Goal: Information Seeking & Learning: Learn about a topic

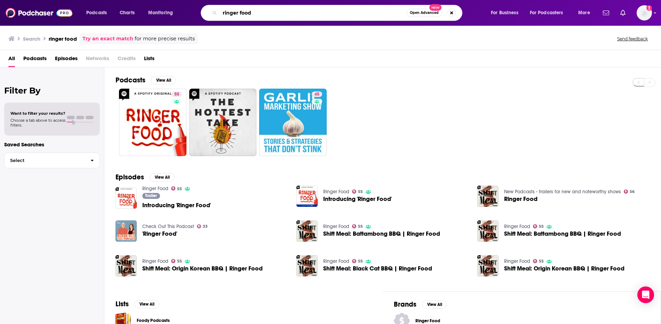
click at [245, 11] on input "ringer food" at bounding box center [313, 12] width 187 height 11
type input "prof g markets"
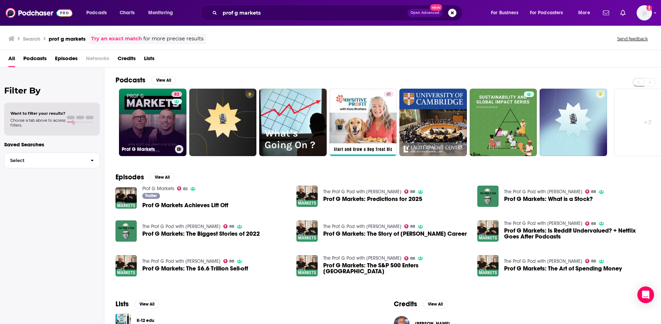
click at [135, 113] on link "82 Prof G Markets" at bounding box center [152, 122] width 67 height 67
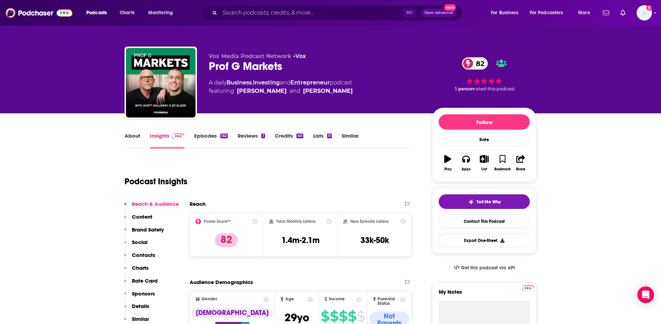
click at [201, 135] on link "Episodes 152" at bounding box center [211, 141] width 34 height 16
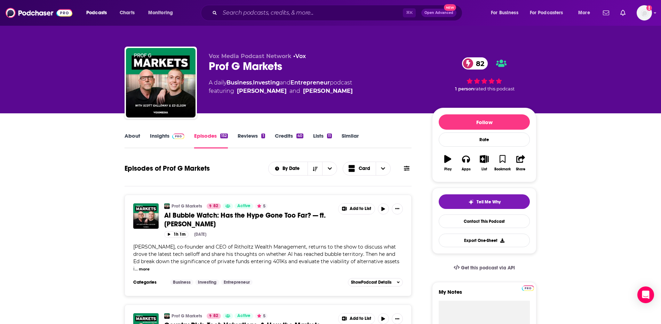
click at [134, 135] on link "About" at bounding box center [133, 141] width 16 height 16
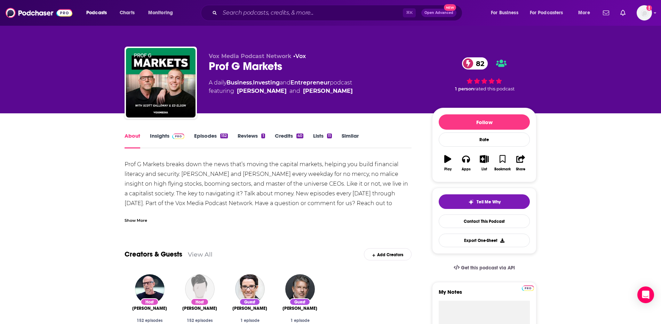
click at [139, 221] on div "Show More" at bounding box center [136, 220] width 23 height 7
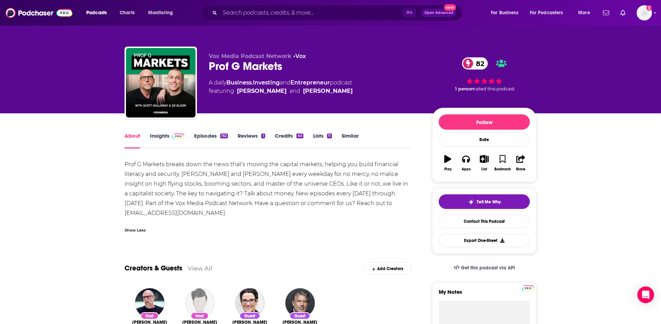
click at [159, 137] on link "Insights" at bounding box center [167, 141] width 34 height 16
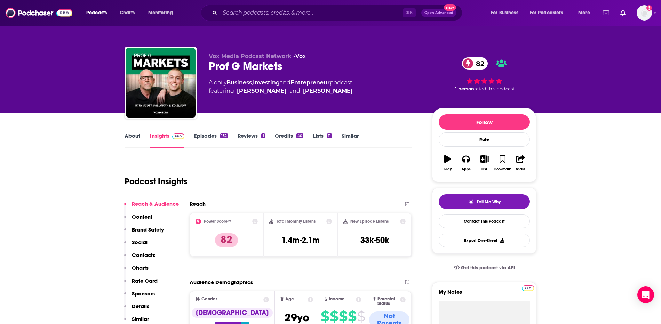
click at [195, 132] on div "About Insights Episodes 152 Reviews 1 Credits 40 Lists 11 Similar" at bounding box center [268, 140] width 287 height 17
click at [201, 134] on link "Episodes 152" at bounding box center [211, 141] width 34 height 16
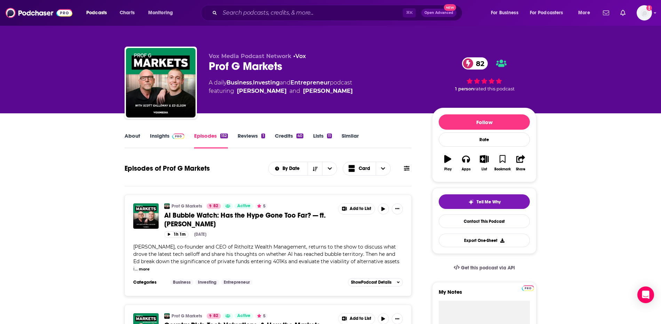
click at [134, 136] on link "About" at bounding box center [133, 141] width 16 height 16
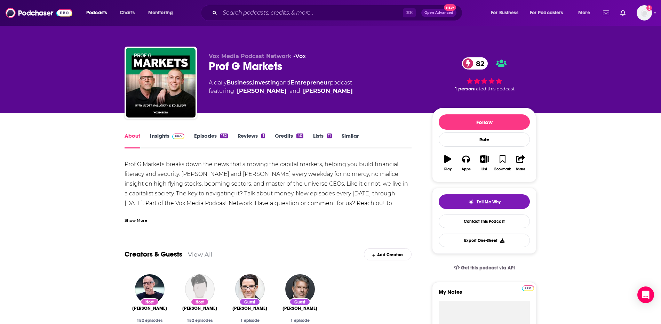
click at [250, 194] on div "Prof G Markets breaks down the news that’s moving the capital markets, helping …" at bounding box center [268, 189] width 287 height 58
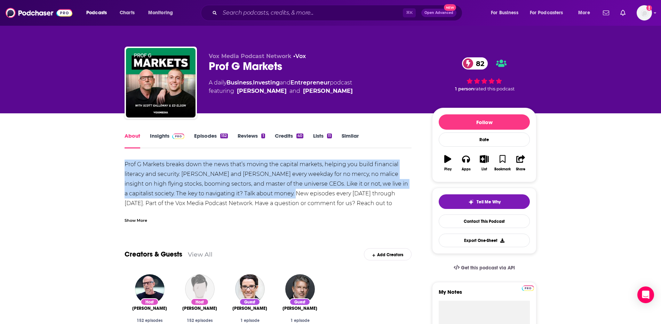
drag, startPoint x: 265, startPoint y: 194, endPoint x: 98, endPoint y: 167, distance: 168.8
copy div "Prof G Markets breaks down the news that’s moving the capital markets, helping …"
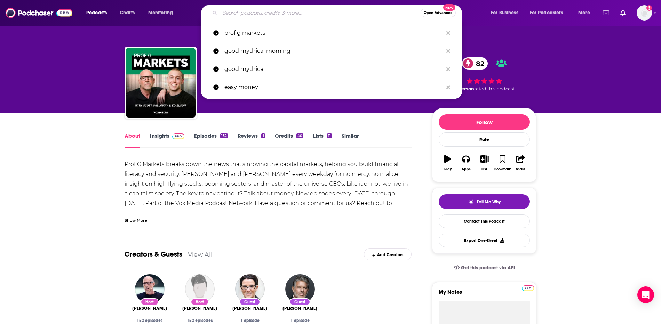
click at [276, 13] on input "Search podcasts, credits, & more..." at bounding box center [320, 12] width 201 height 11
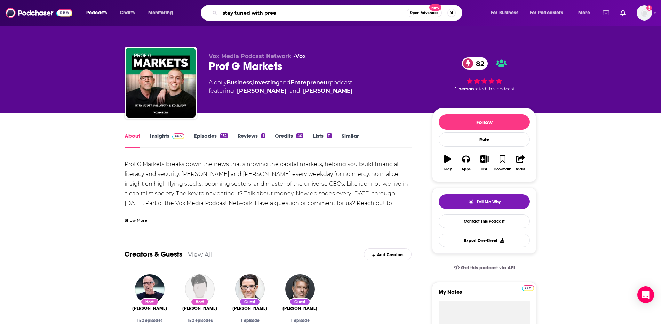
type input "stay tuned with preet"
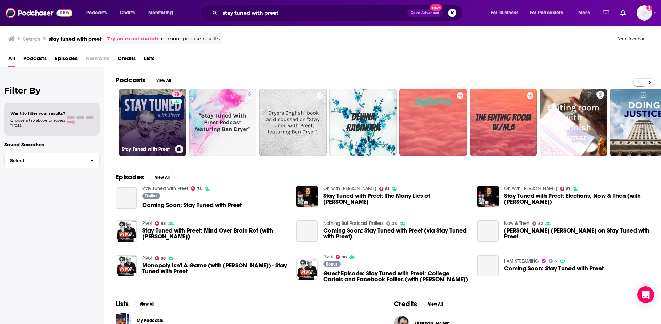
click at [147, 111] on link "78 Stay Tuned with Preet" at bounding box center [152, 122] width 67 height 67
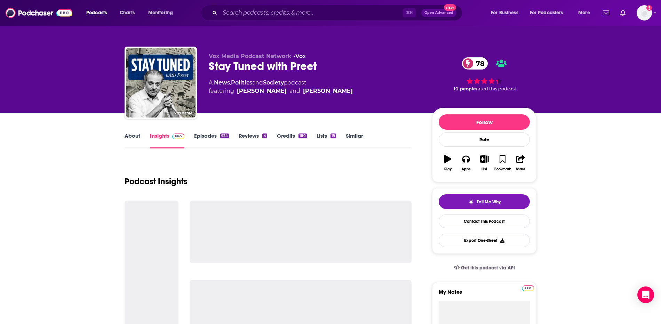
click at [136, 137] on link "About" at bounding box center [133, 141] width 16 height 16
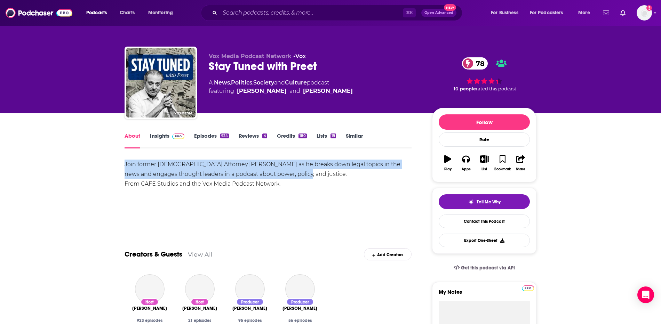
drag, startPoint x: 297, startPoint y: 173, endPoint x: 100, endPoint y: 162, distance: 198.3
copy div "Join former U.S. Attorney Preet Bharara as he breaks down legal topics in the n…"
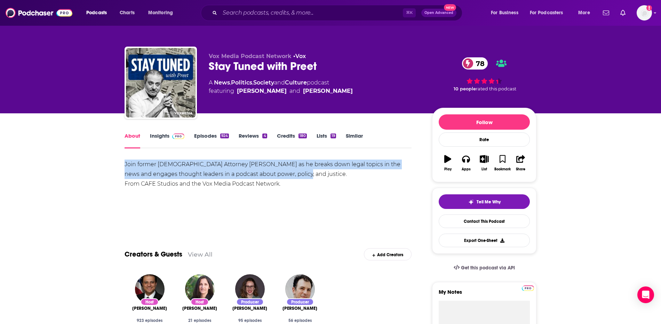
click at [153, 138] on link "Insights" at bounding box center [167, 141] width 34 height 16
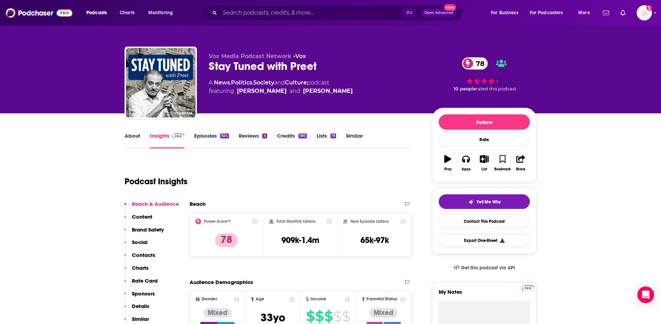
click at [200, 137] on link "Episodes 924" at bounding box center [211, 141] width 35 height 16
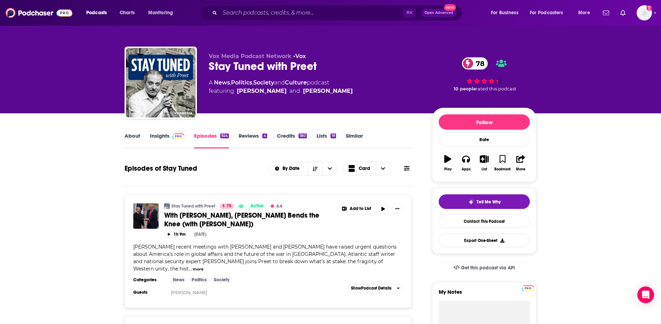
click at [153, 136] on link "Insights" at bounding box center [167, 141] width 34 height 16
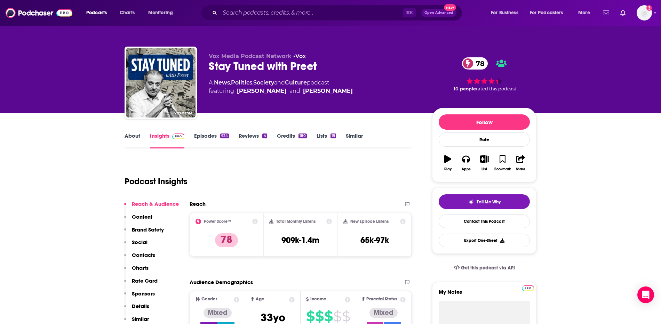
click at [201, 135] on link "Episodes 924" at bounding box center [211, 141] width 35 height 16
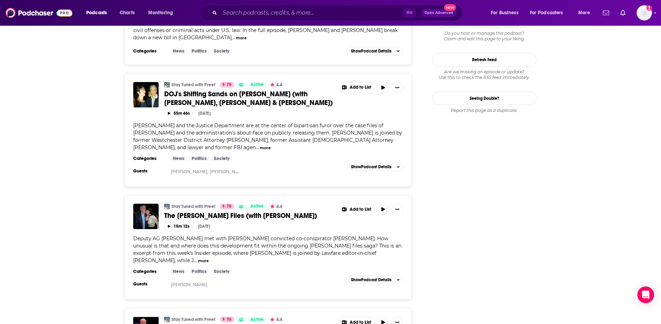
scroll to position [784, 0]
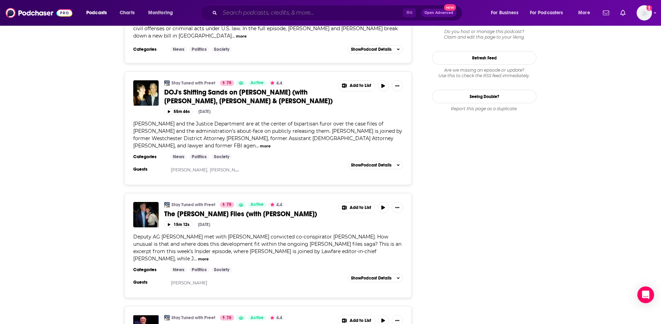
click at [312, 14] on input "Search podcasts, credits, & more..." at bounding box center [311, 12] width 183 height 11
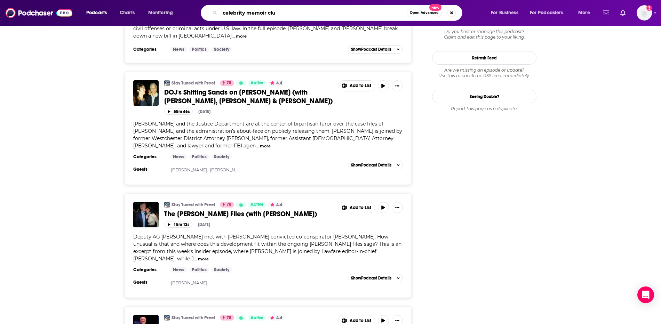
type input "celebrity memoir club"
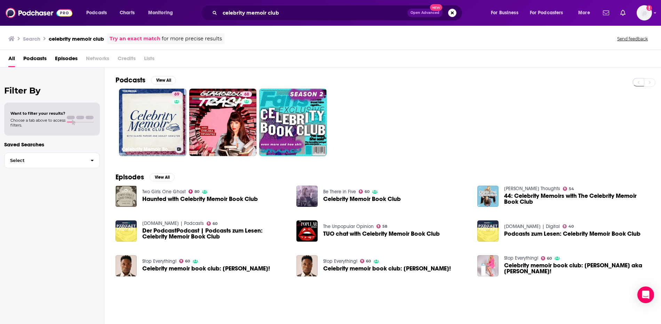
click at [151, 108] on link "69 Celebrity Memoir Book Club" at bounding box center [152, 122] width 67 height 67
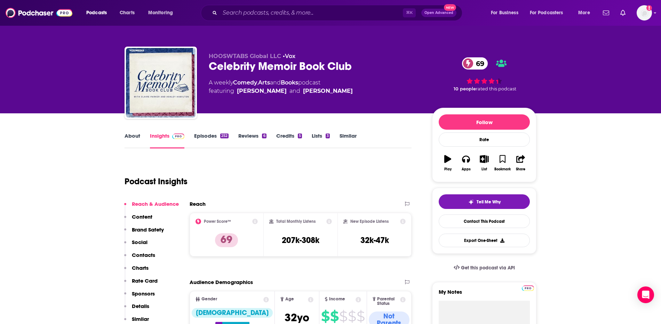
click at [208, 137] on link "Episodes 252" at bounding box center [211, 141] width 34 height 16
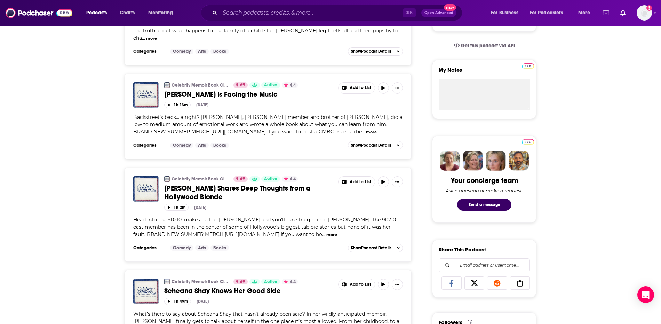
scroll to position [128, 0]
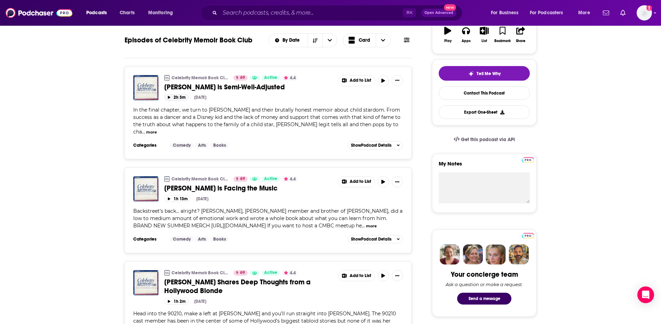
click at [177, 96] on button "2h 3m" at bounding box center [176, 97] width 24 height 7
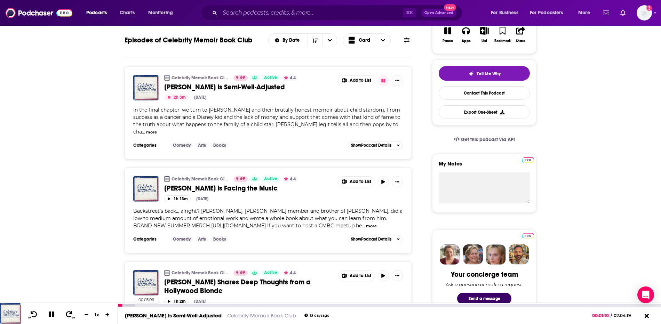
click at [131, 305] on div at bounding box center [126, 305] width 17 height 3
click at [52, 314] on icon at bounding box center [52, 315] width 6 height 6
click at [49, 313] on icon at bounding box center [51, 314] width 6 height 7
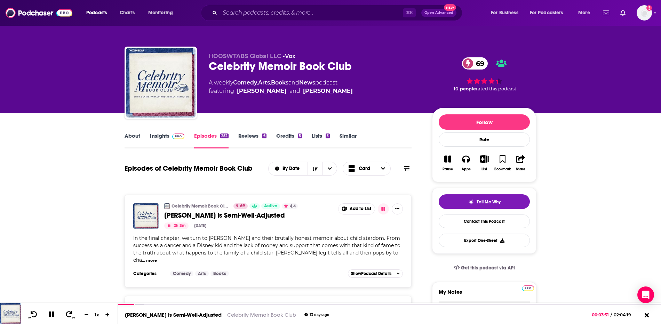
click at [158, 137] on link "Insights" at bounding box center [167, 141] width 34 height 16
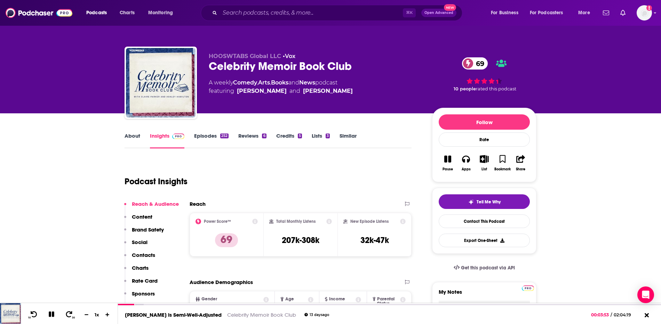
click at [127, 136] on link "About" at bounding box center [133, 141] width 16 height 16
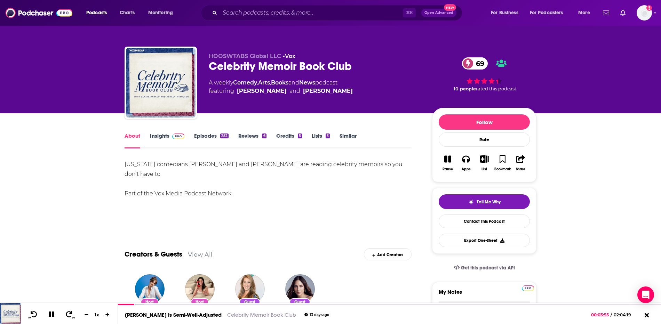
click at [135, 165] on div "New York comedians Claire Parker and Ashley Hamilton are reading celebrity memo…" at bounding box center [268, 179] width 287 height 39
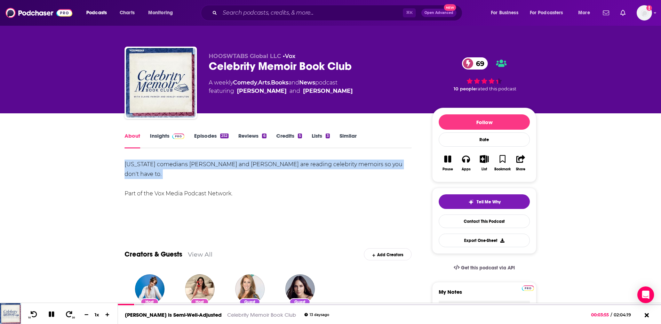
click at [135, 165] on div "New York comedians Claire Parker and Ashley Hamilton are reading celebrity memo…" at bounding box center [268, 179] width 287 height 39
copy div "New York comedians Claire Parker and Ashley Hamilton are reading celebrity memo…"
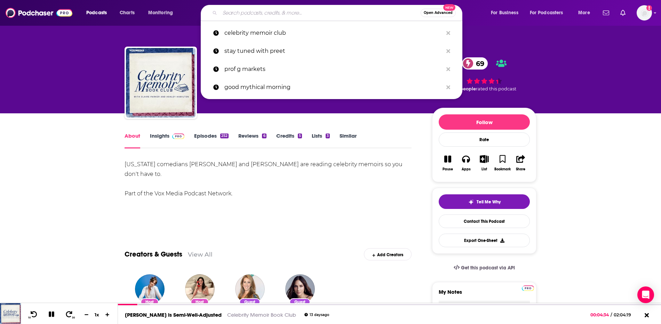
click at [271, 9] on input "Search podcasts, credits, & more..." at bounding box center [320, 12] width 201 height 11
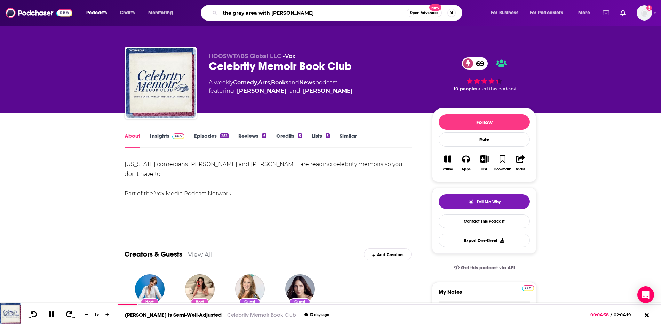
type input "the gray area with sean illing"
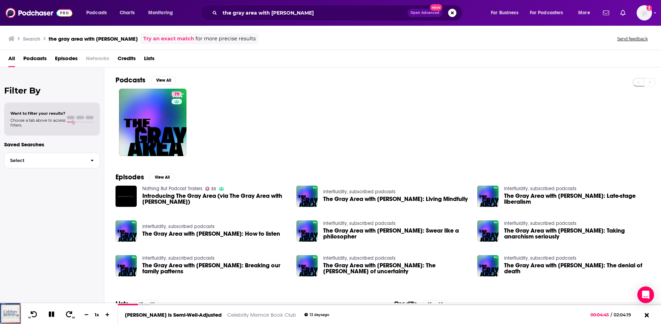
click at [49, 316] on icon at bounding box center [52, 315] width 6 height 6
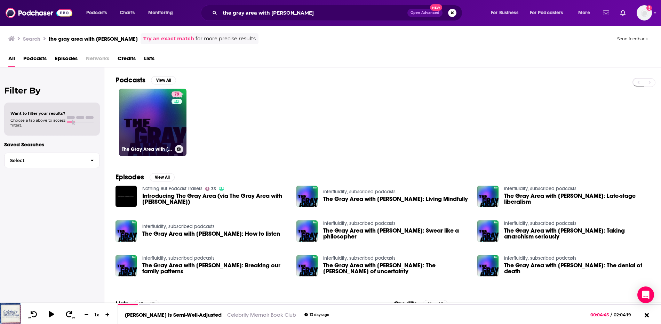
click at [147, 148] on h3 "The Gray Area with Sean Illing" at bounding box center [147, 149] width 50 height 6
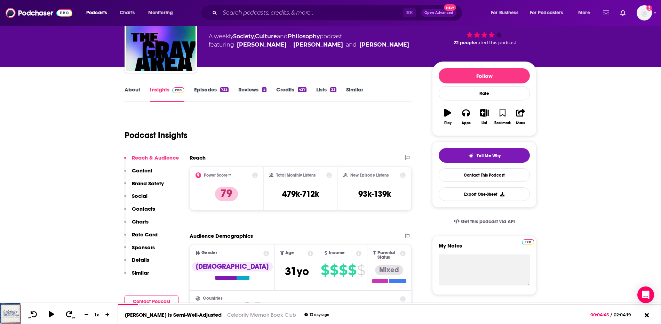
scroll to position [77, 0]
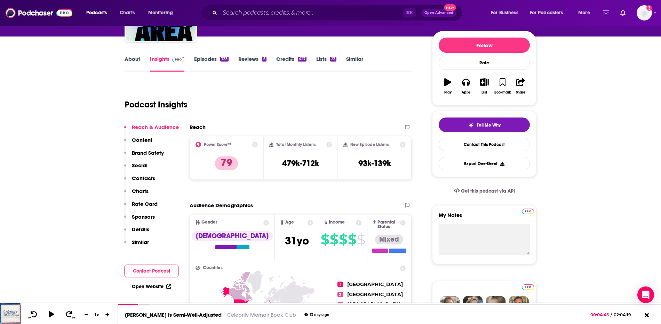
click at [211, 61] on link "Episodes 733" at bounding box center [211, 64] width 34 height 16
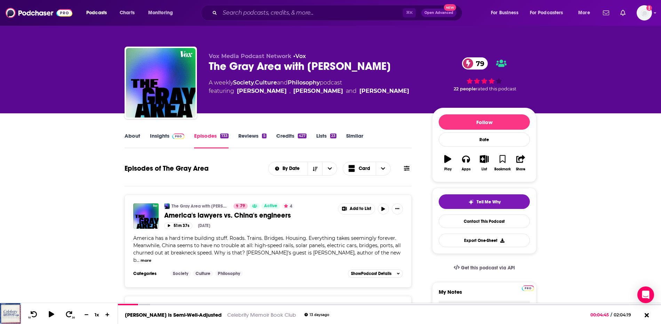
click at [132, 135] on link "About" at bounding box center [133, 141] width 16 height 16
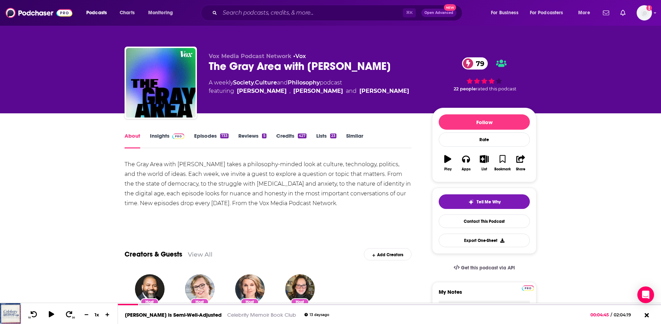
click at [205, 134] on link "Episodes 733" at bounding box center [211, 141] width 34 height 16
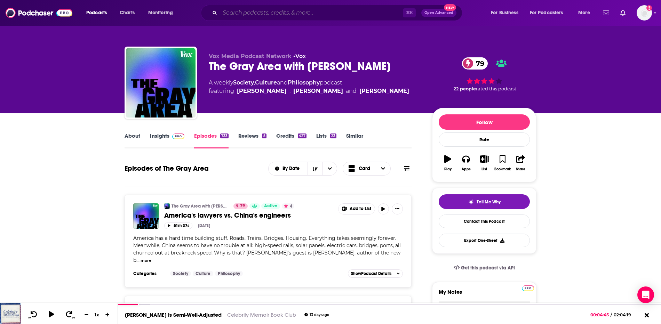
click at [276, 11] on input "Search podcasts, credits, & more..." at bounding box center [311, 12] width 183 height 11
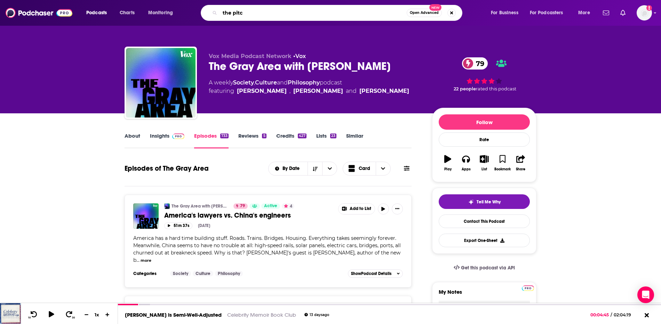
type input "the pitch"
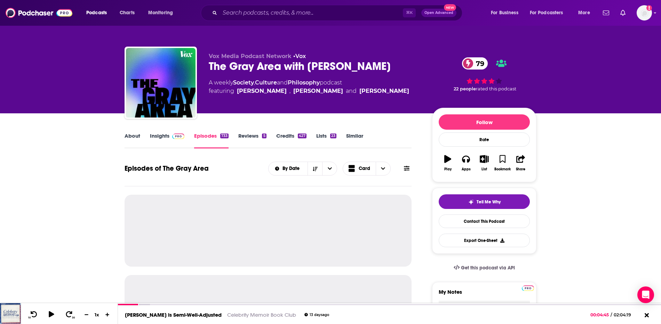
click at [129, 134] on link "About" at bounding box center [133, 141] width 16 height 16
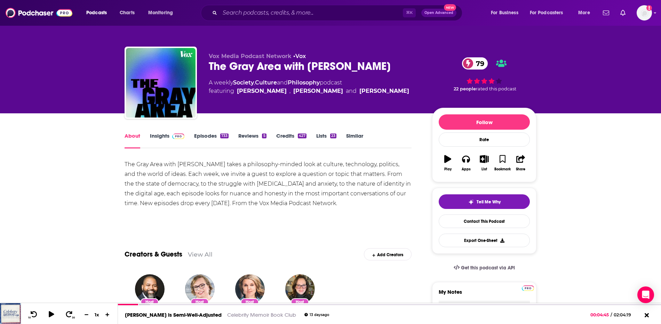
click at [296, 200] on div "The Gray Area with Sean Illing takes a philosophy-minded look at culture, techn…" at bounding box center [268, 184] width 287 height 49
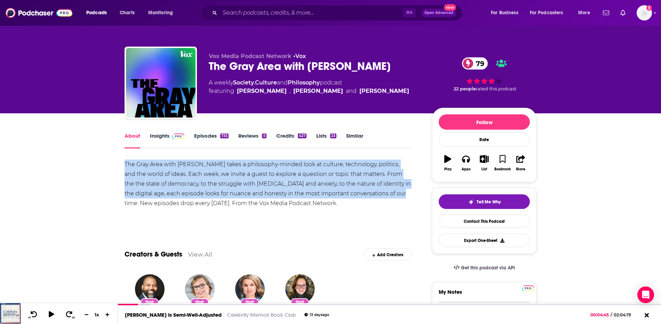
drag, startPoint x: 392, startPoint y: 194, endPoint x: 122, endPoint y: 165, distance: 271.6
copy div "The Gray Area with Sean Illing takes a philosophy-minded look at culture, techn…"
click at [251, 90] on link "Sean Illing" at bounding box center [262, 91] width 50 height 8
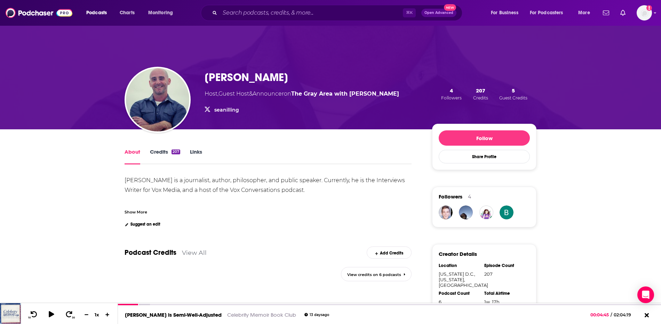
scroll to position [8, 0]
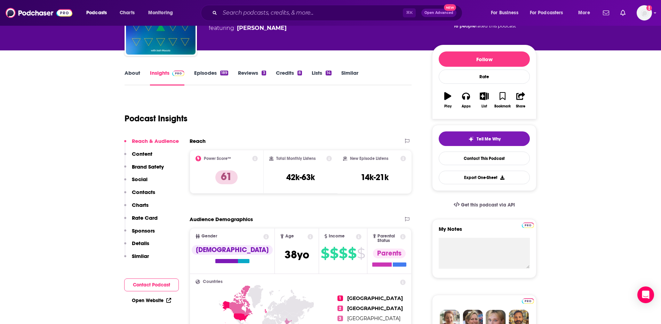
scroll to position [88, 0]
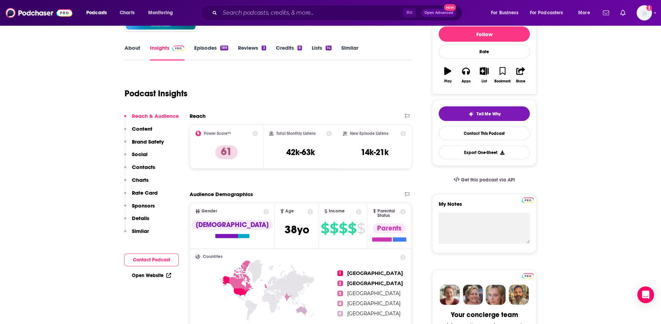
click at [206, 51] on link "Episodes 189" at bounding box center [211, 53] width 34 height 16
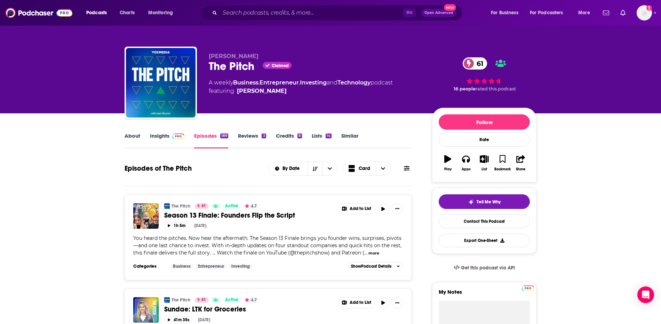
click at [154, 133] on link "Insights" at bounding box center [167, 141] width 34 height 16
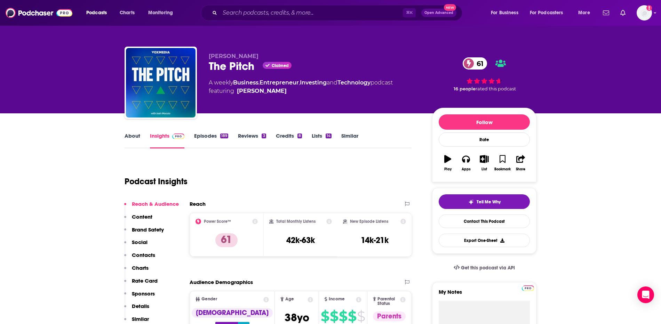
click at [126, 135] on link "About" at bounding box center [133, 141] width 16 height 16
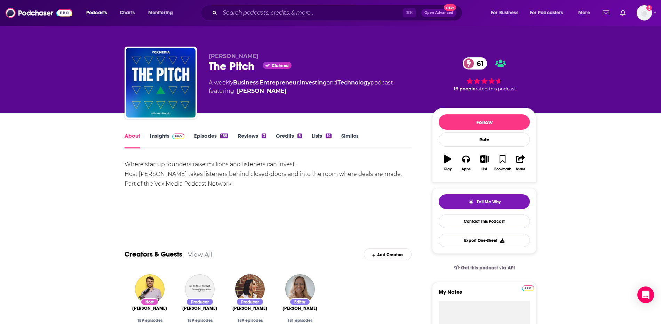
click at [156, 134] on link "Insights" at bounding box center [167, 141] width 34 height 16
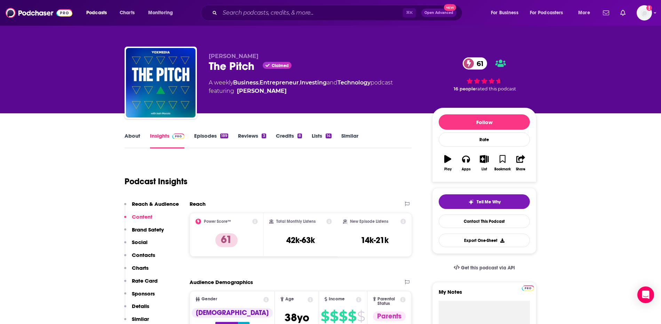
click at [133, 139] on link "About" at bounding box center [133, 141] width 16 height 16
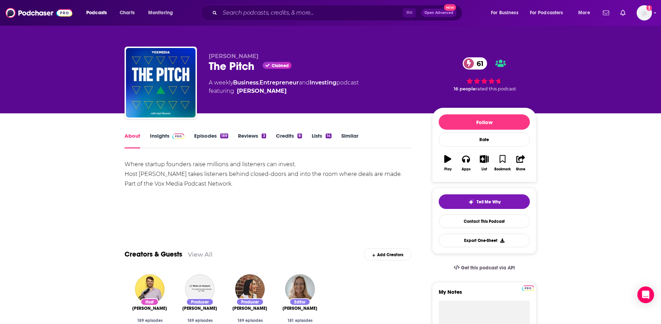
click at [274, 168] on div "Where startup founders raise millions and listeners can invest. Host Josh Mucci…" at bounding box center [268, 174] width 287 height 29
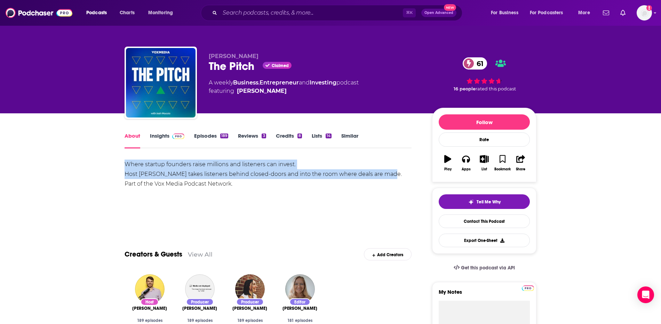
drag, startPoint x: 388, startPoint y: 174, endPoint x: 91, endPoint y: 166, distance: 296.2
copy div "Where startup founders raise millions and listeners can invest. Host Josh Mucci…"
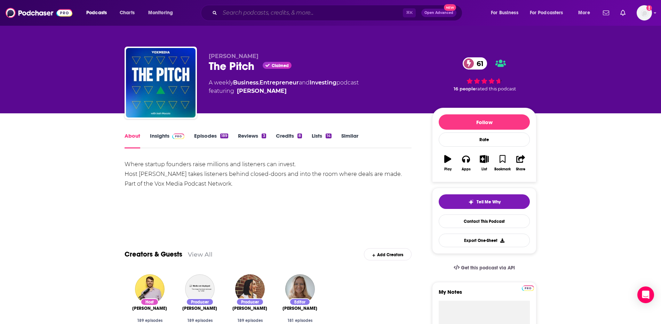
click at [276, 14] on input "Search podcasts, credits, & more..." at bounding box center [311, 12] width 183 height 11
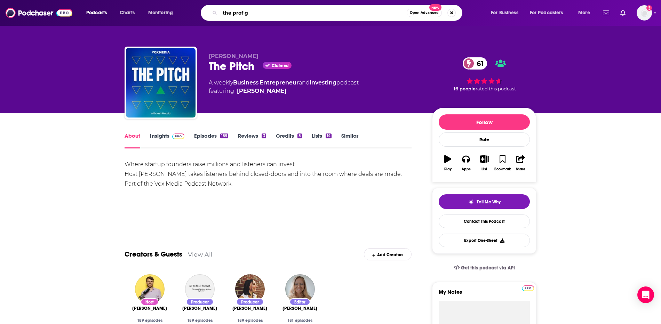
type input "the prof g"
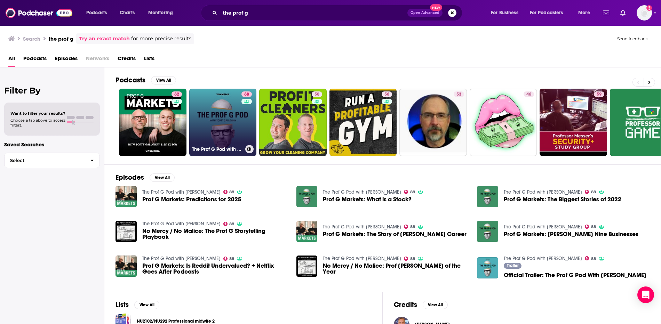
click at [230, 100] on link "88 The Prof G Pod with Scott Galloway" at bounding box center [222, 122] width 67 height 67
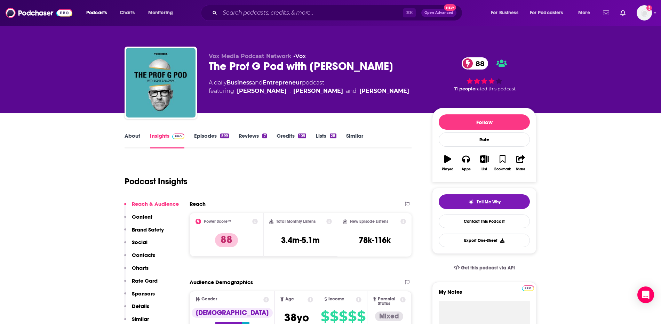
click at [211, 136] on link "Episodes 899" at bounding box center [211, 141] width 35 height 16
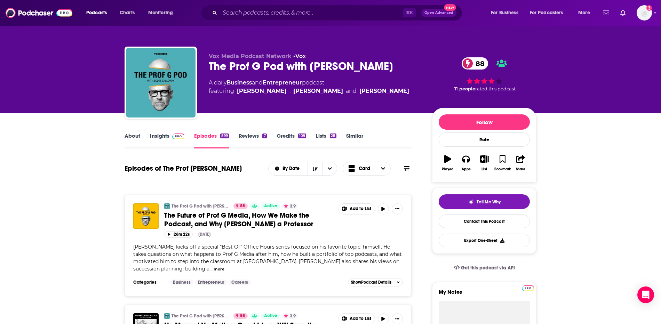
click at [132, 139] on link "About" at bounding box center [133, 141] width 16 height 16
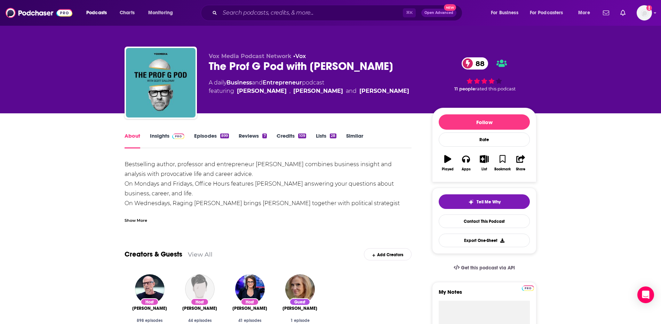
click at [228, 179] on div "Bestselling author, professor and entrepreneur Scott Galloway combines business…" at bounding box center [268, 233] width 287 height 146
drag, startPoint x: 241, startPoint y: 175, endPoint x: 111, endPoint y: 157, distance: 131.7
click at [135, 219] on div "Show More" at bounding box center [136, 220] width 23 height 7
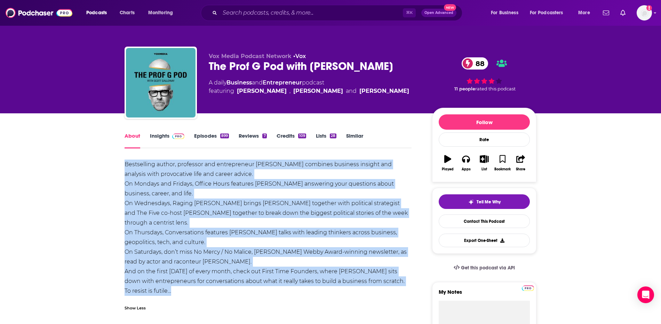
drag, startPoint x: 176, startPoint y: 279, endPoint x: 114, endPoint y: 166, distance: 128.8
copy div "Bestselling author, professor and entrepreneur Scott Galloway combines business…"
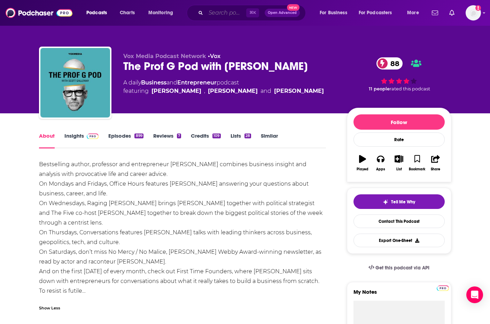
click at [238, 15] on input "Search podcasts, credits, & more..." at bounding box center [226, 12] width 40 height 11
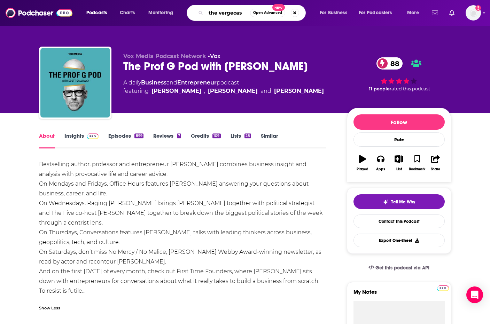
type input "the vergecast"
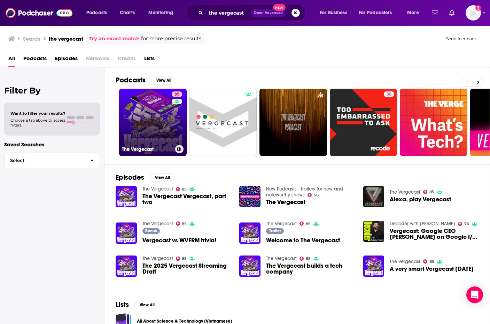
click at [147, 105] on link "85 The Vergecast" at bounding box center [152, 122] width 67 height 67
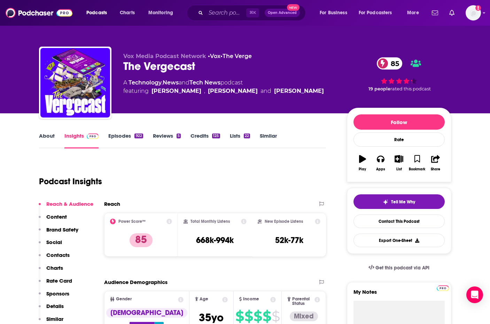
click at [120, 133] on link "Episodes 922" at bounding box center [125, 141] width 34 height 16
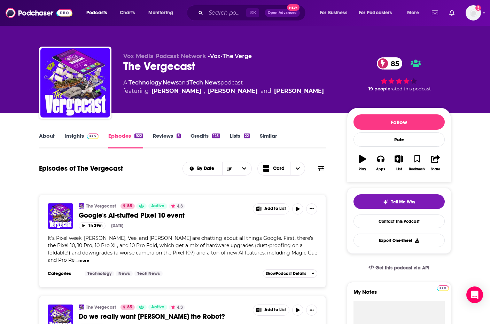
click at [45, 136] on link "About" at bounding box center [47, 141] width 16 height 16
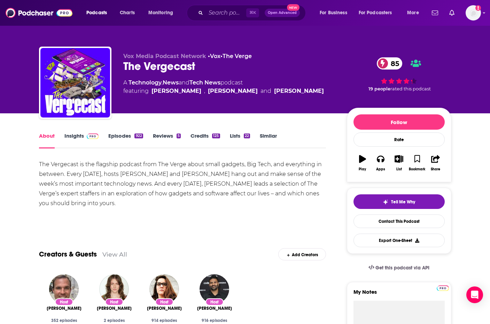
click at [79, 133] on link "Insights" at bounding box center [81, 141] width 34 height 16
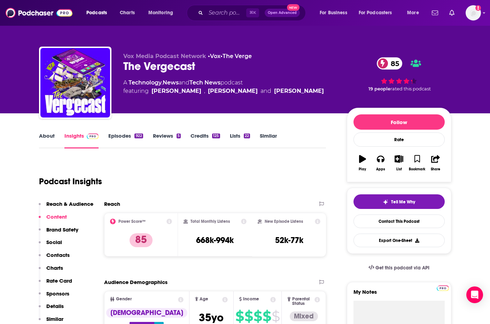
click at [49, 138] on link "About" at bounding box center [47, 141] width 16 height 16
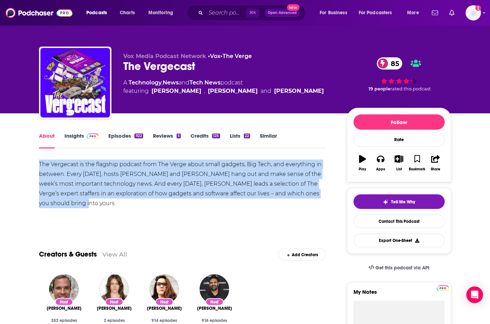
drag, startPoint x: 63, startPoint y: 206, endPoint x: 25, endPoint y: 167, distance: 54.6
copy div "The Vergecast is the flagship podcast from The Verge about small gadgets, Big T…"
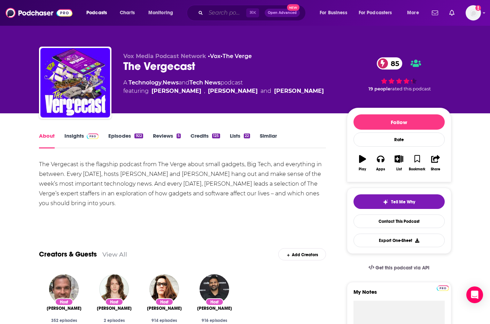
click at [228, 13] on input "Search podcasts, credits, & more..." at bounding box center [226, 12] width 40 height 11
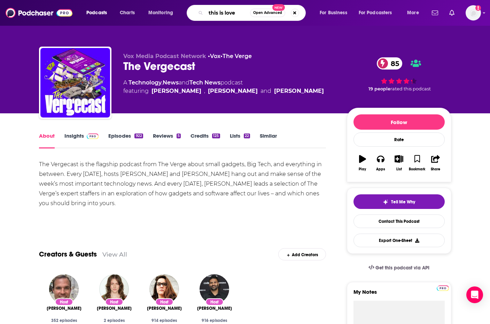
type input "this is love"
click at [192, 193] on div "The Vergecast is the flagship podcast from The Verge about small gadgets, Big T…" at bounding box center [182, 184] width 287 height 49
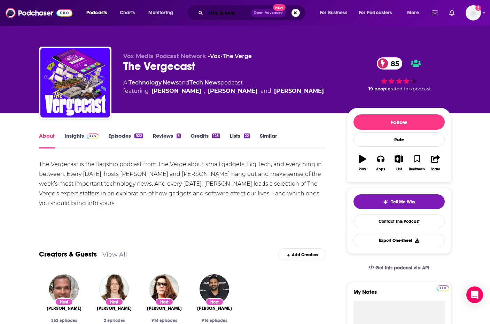
click at [226, 17] on input "this is love" at bounding box center [228, 12] width 45 height 11
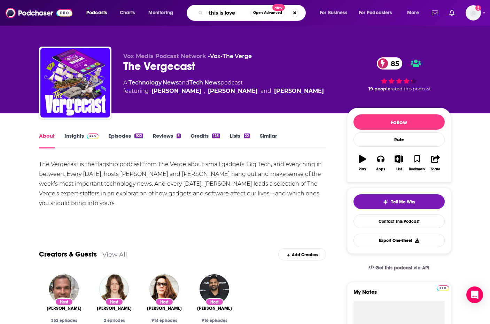
click at [240, 12] on input "this is love" at bounding box center [228, 12] width 44 height 11
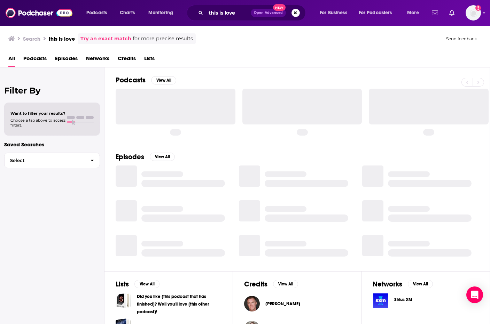
click at [271, 14] on span "Open Advanced" at bounding box center [268, 12] width 29 height 3
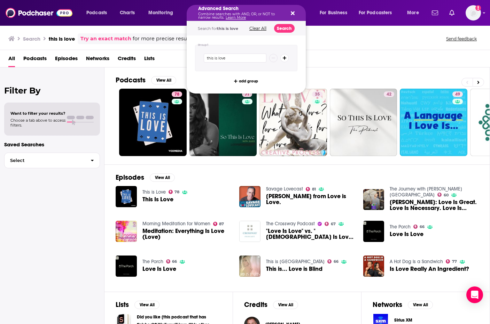
click at [291, 12] on icon "Search podcasts, credits, & more..." at bounding box center [293, 13] width 4 height 6
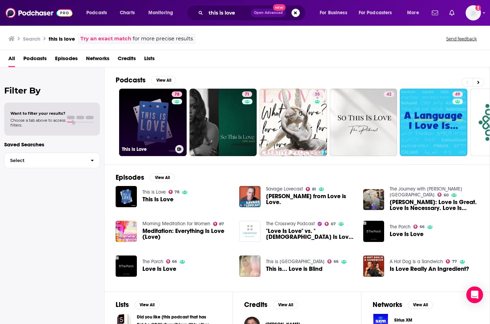
click at [155, 114] on link "78 This is Love" at bounding box center [152, 122] width 67 height 67
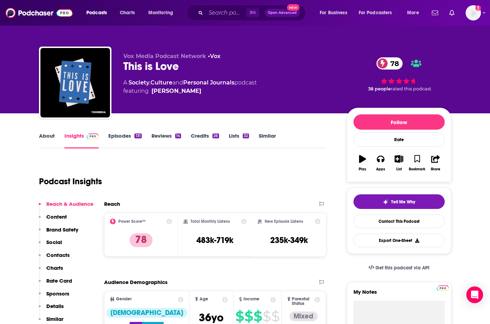
click at [51, 133] on link "About" at bounding box center [47, 141] width 16 height 16
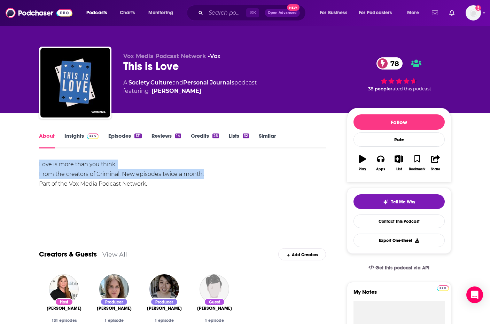
drag, startPoint x: 207, startPoint y: 173, endPoint x: 26, endPoint y: 164, distance: 180.5
copy div "Love is more than you think. From the creators of Criminal. New episodes twice …"
click at [118, 136] on link "Episodes 131" at bounding box center [124, 141] width 33 height 16
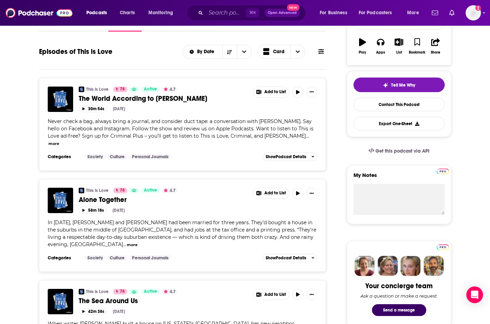
scroll to position [118, 0]
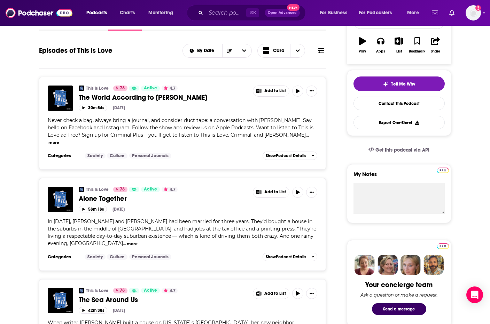
click at [59, 140] on button "more" at bounding box center [53, 143] width 11 height 6
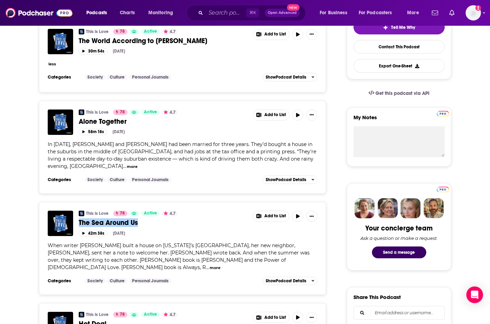
scroll to position [176, 0]
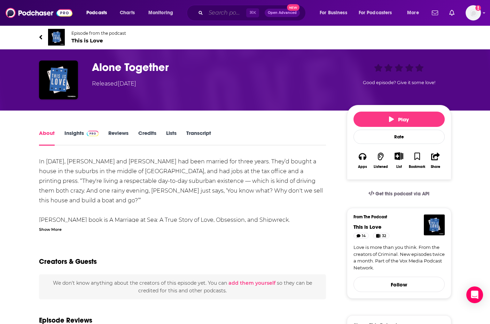
click at [226, 14] on input "Search podcasts, credits, & more..." at bounding box center [226, 12] width 40 height 11
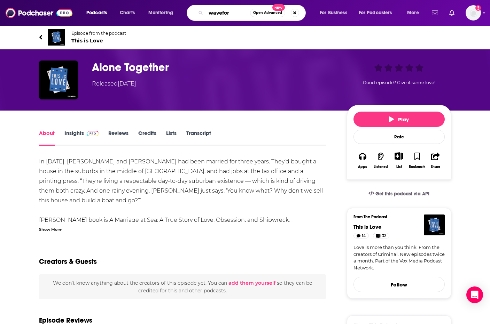
type input "waveform"
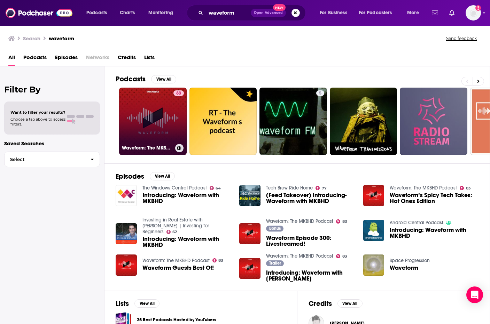
click at [156, 110] on link "83 Waveform: The MKBHD Podcast" at bounding box center [152, 121] width 67 height 67
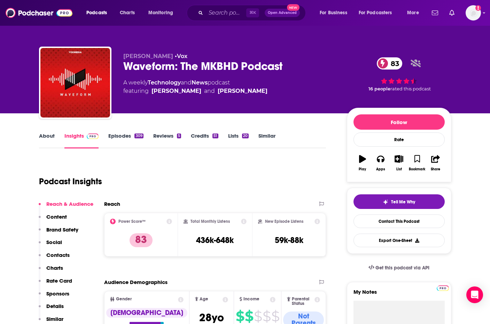
click at [120, 140] on link "Episodes 309" at bounding box center [125, 141] width 35 height 16
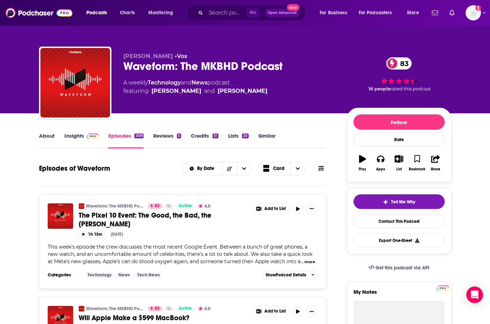
click at [71, 137] on link "Insights" at bounding box center [81, 141] width 34 height 16
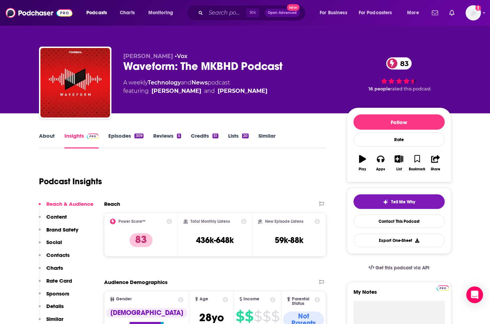
click at [45, 134] on link "About" at bounding box center [47, 141] width 16 height 16
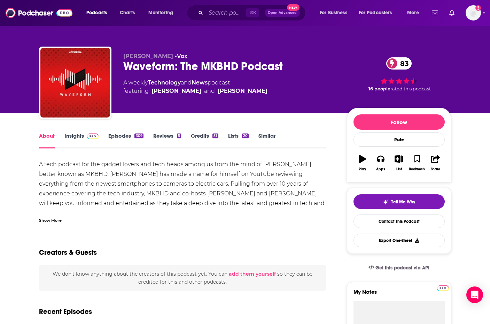
click at [48, 136] on link "About" at bounding box center [47, 141] width 16 height 16
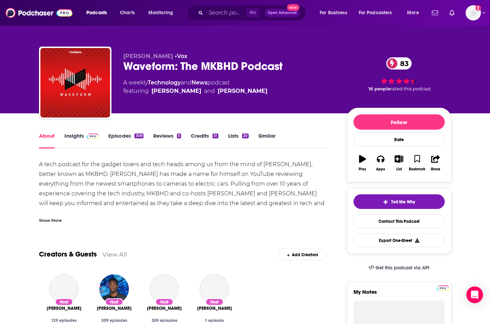
click at [268, 185] on div "A tech podcast for the gadget lovers and tech heads among us from the mind of M…" at bounding box center [182, 199] width 287 height 78
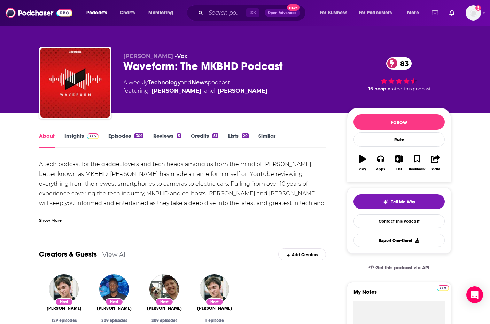
click at [53, 219] on div "Show More" at bounding box center [50, 220] width 23 height 7
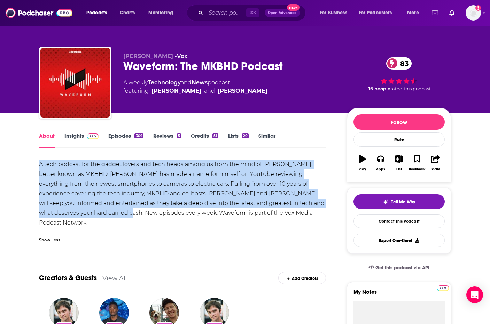
drag, startPoint x: 74, startPoint y: 213, endPoint x: 29, endPoint y: 165, distance: 66.0
copy div "A tech podcast for the gadget lovers and tech heads among us from the mind of M…"
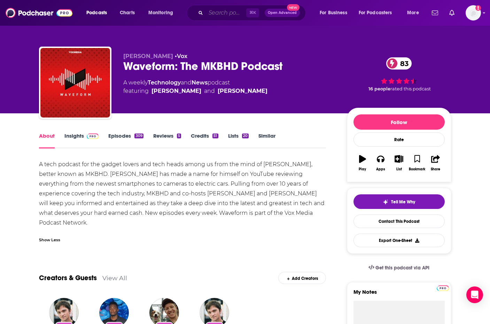
click at [221, 9] on input "Search podcasts, credits, & more..." at bounding box center [226, 12] width 40 height 11
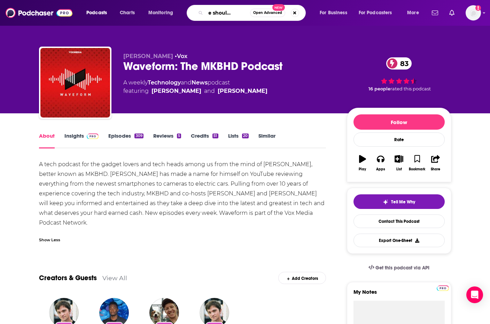
scroll to position [0, 22]
type input "where should we begin"
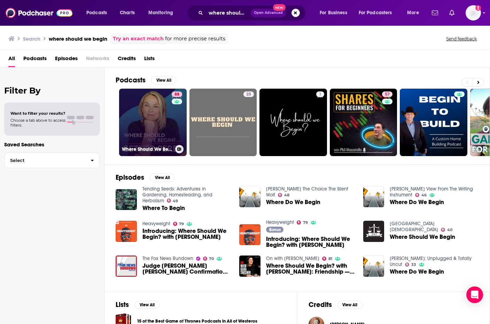
click at [152, 121] on link "88 Where Should We Begin? with Esther Perel" at bounding box center [152, 122] width 67 height 67
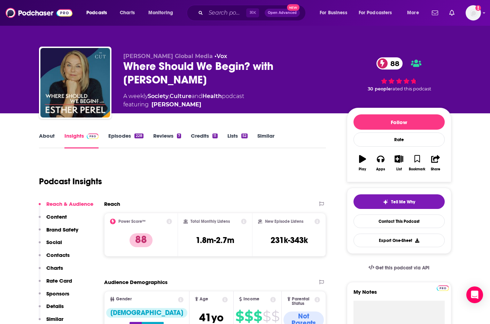
click at [124, 135] on link "Episodes 228" at bounding box center [125, 141] width 35 height 16
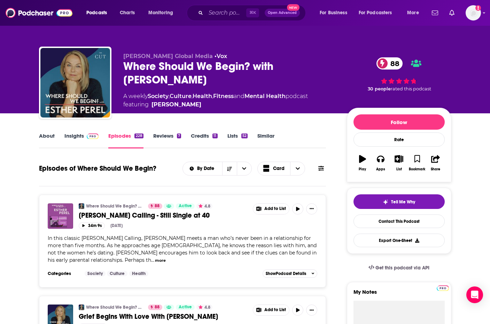
click at [45, 136] on link "About" at bounding box center [47, 141] width 16 height 16
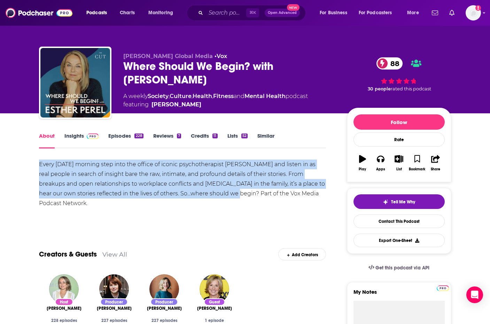
drag, startPoint x: 217, startPoint y: 193, endPoint x: 39, endPoint y: 162, distance: 180.9
click at [39, 162] on div "Every Monday morning step into the office of iconic psychotherapist Esther Pere…" at bounding box center [182, 184] width 287 height 49
copy div "Every Monday morning step into the office of iconic psychotherapist Esther Pere…"
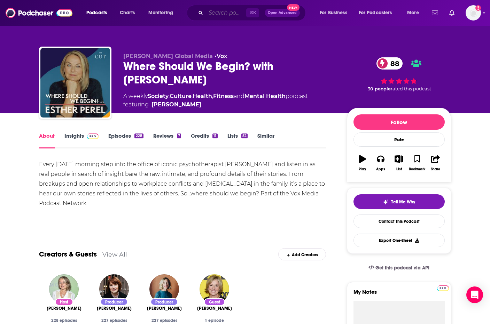
click at [229, 15] on input "Search podcasts, credits, & more..." at bounding box center [226, 12] width 40 height 11
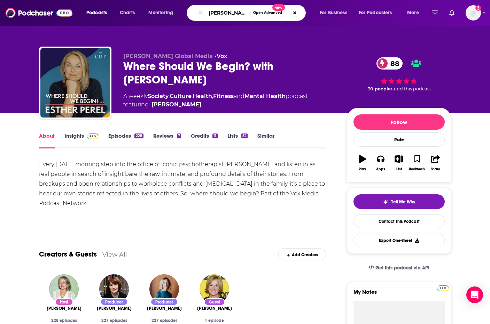
scroll to position [0, 1]
type input "maria sharapova"
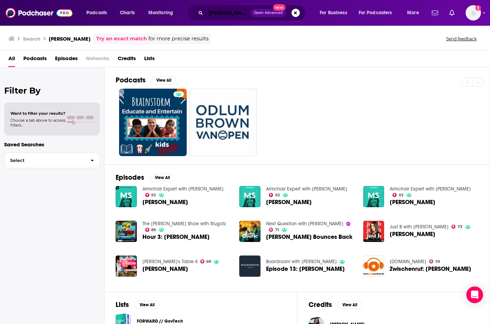
click at [225, 13] on input "maria sharapova" at bounding box center [228, 12] width 45 height 11
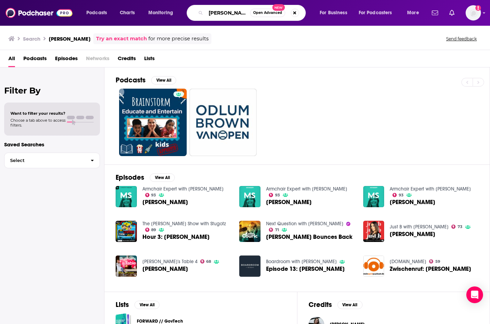
click at [225, 13] on input "maria sharapova" at bounding box center [228, 12] width 44 height 11
type input "andy roddick"
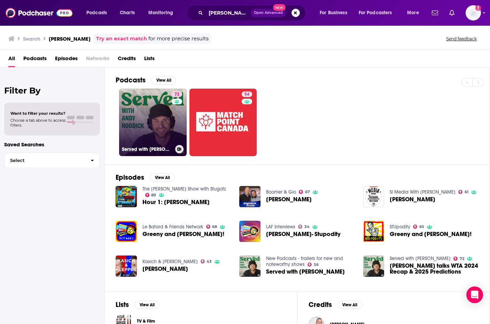
click at [137, 117] on link "72 Served with Andy Roddick" at bounding box center [152, 122] width 67 height 67
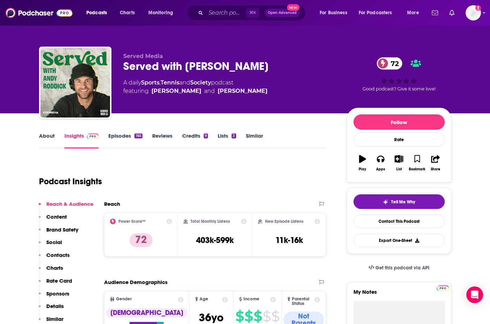
click at [118, 135] on link "Episodes 165" at bounding box center [125, 141] width 34 height 16
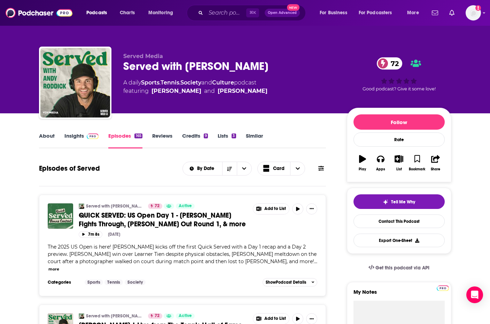
click at [171, 83] on link "Tennis" at bounding box center [169, 82] width 19 height 7
click at [75, 132] on div "About Insights Episodes 165 Reviews Credits 9 Lists 3 Similar" at bounding box center [182, 140] width 287 height 17
click at [77, 136] on link "Insights" at bounding box center [81, 141] width 34 height 16
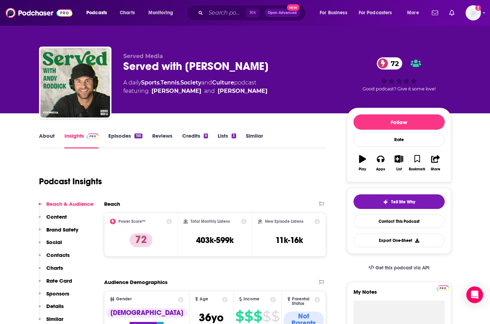
click at [44, 136] on link "About" at bounding box center [47, 141] width 16 height 16
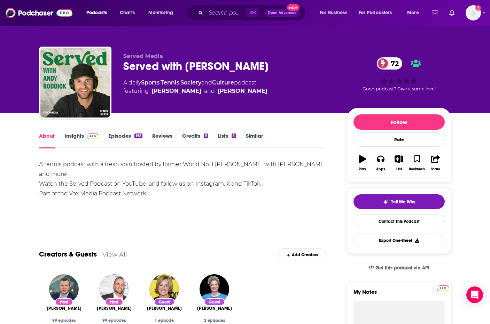
click at [53, 166] on div "A tennis podcast with a fresh spin hosted by former World No. 1 Andy Roddick wi…" at bounding box center [182, 179] width 287 height 39
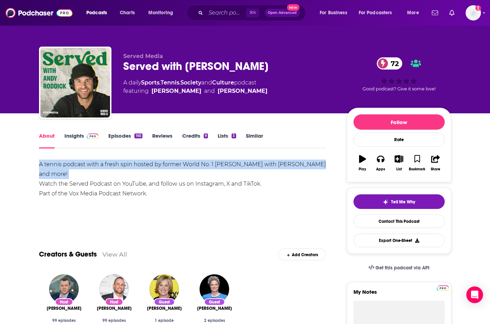
click at [53, 166] on div "A tennis podcast with a fresh spin hosted by former World No. 1 Andy Roddick wi…" at bounding box center [182, 179] width 287 height 39
copy div "A tennis podcast with a fresh spin hosted by former World No. 1 Andy Roddick wi…"
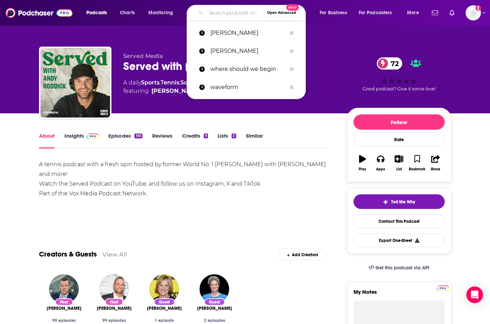
click at [228, 9] on input "Search podcasts, credits, & more..." at bounding box center [235, 12] width 58 height 11
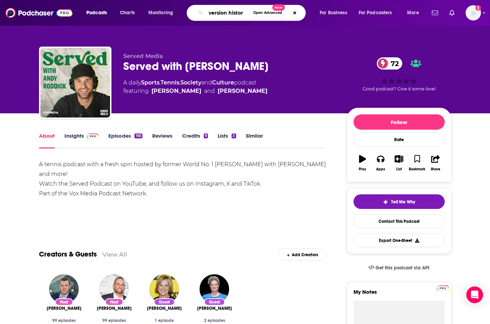
type input "version history"
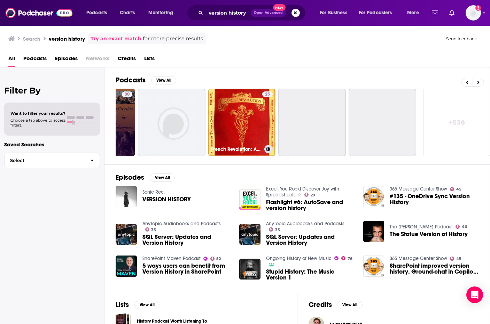
scroll to position [0, 263]
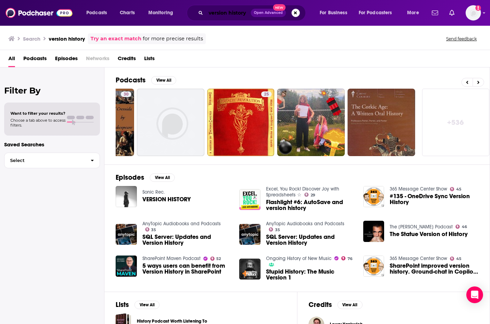
click at [237, 13] on input "version history" at bounding box center [228, 12] width 45 height 11
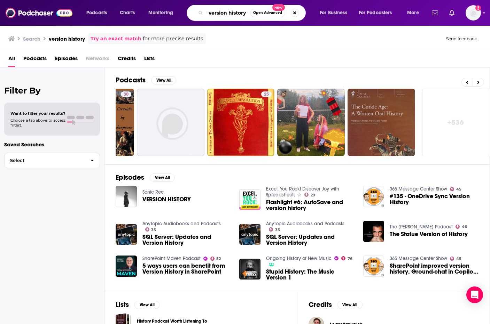
click at [237, 13] on input "version history" at bounding box center [228, 12] width 44 height 11
type input "fashion neurosis"
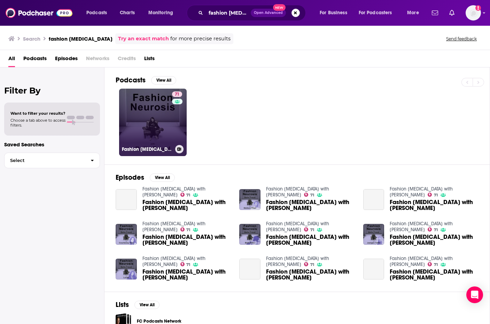
click at [141, 121] on link "71 Fashion Neurosis with Bella Freud" at bounding box center [152, 122] width 67 height 67
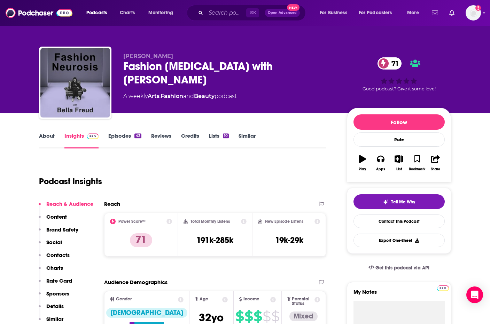
click at [120, 137] on link "Episodes 43" at bounding box center [124, 141] width 33 height 16
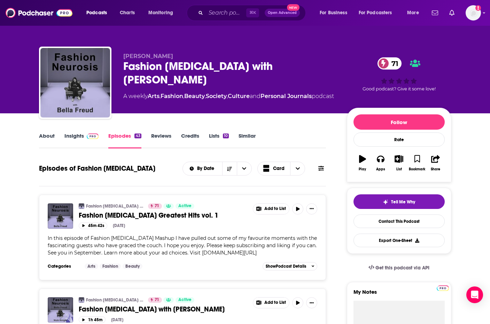
click at [48, 137] on link "About" at bounding box center [47, 141] width 16 height 16
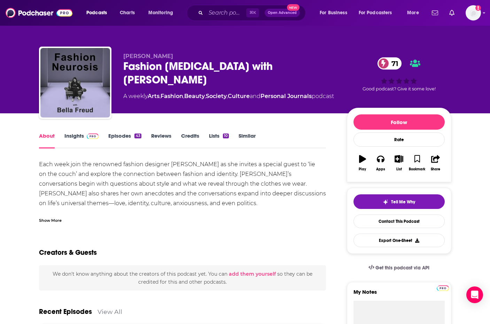
click at [135, 179] on div "Each week join the renowned fashion designer Bella Freud as she invites a speci…" at bounding box center [182, 247] width 287 height 175
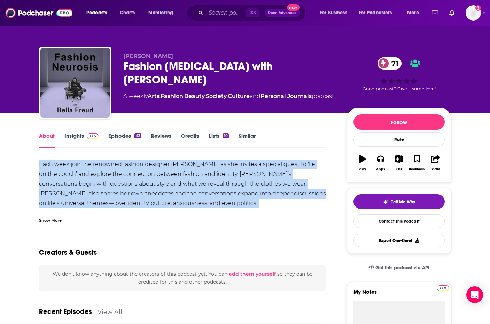
click at [135, 179] on div "Each week join the renowned fashion designer Bella Freud as she invites a speci…" at bounding box center [182, 247] width 287 height 175
copy div "Each week join the renowned fashion designer Bella Freud as she invites a speci…"
